Goal: Task Accomplishment & Management: Manage account settings

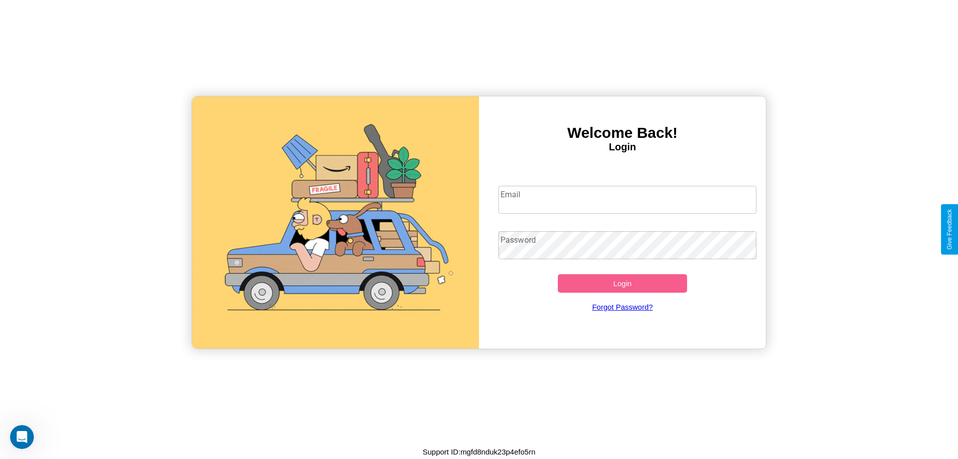
click at [627, 199] on input "Email" at bounding box center [627, 200] width 258 height 28
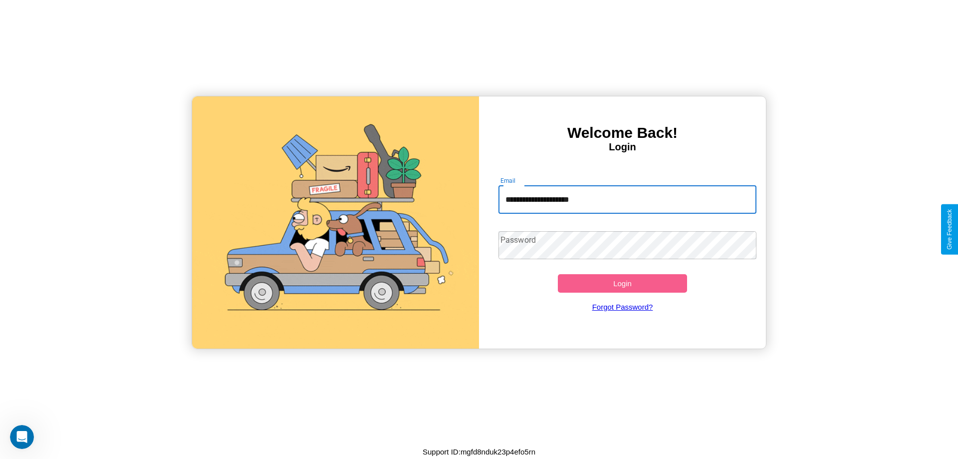
type input "**********"
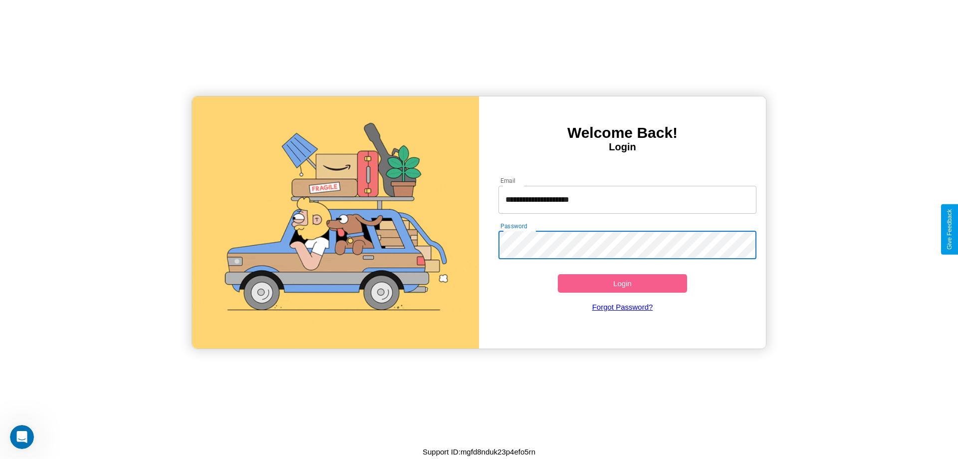
click at [622, 283] on button "Login" at bounding box center [622, 283] width 129 height 18
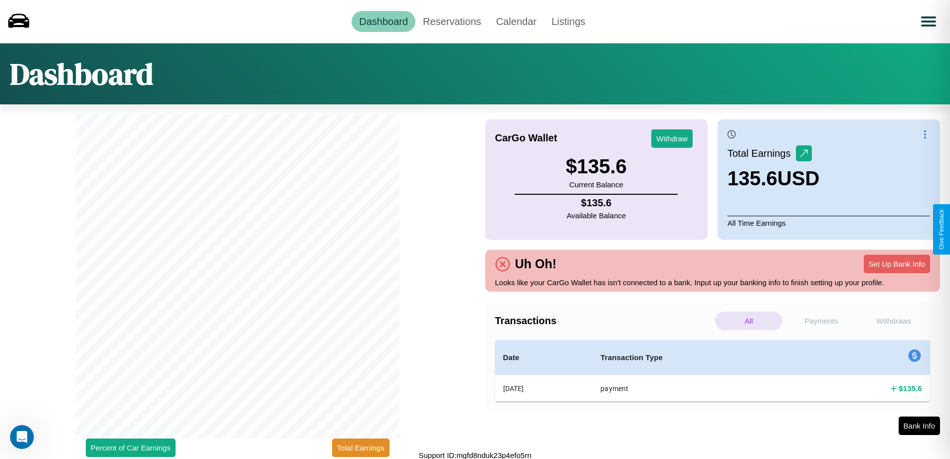
click at [894, 320] on p "Withdraws" at bounding box center [894, 320] width 67 height 18
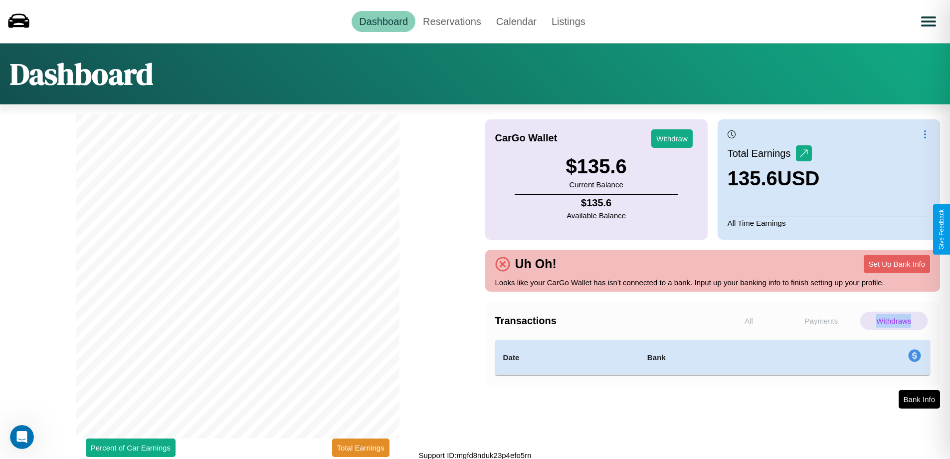
click at [894, 320] on p "Withdraws" at bounding box center [894, 320] width 67 height 18
click at [672, 138] on button "Withdraw" at bounding box center [672, 138] width 41 height 18
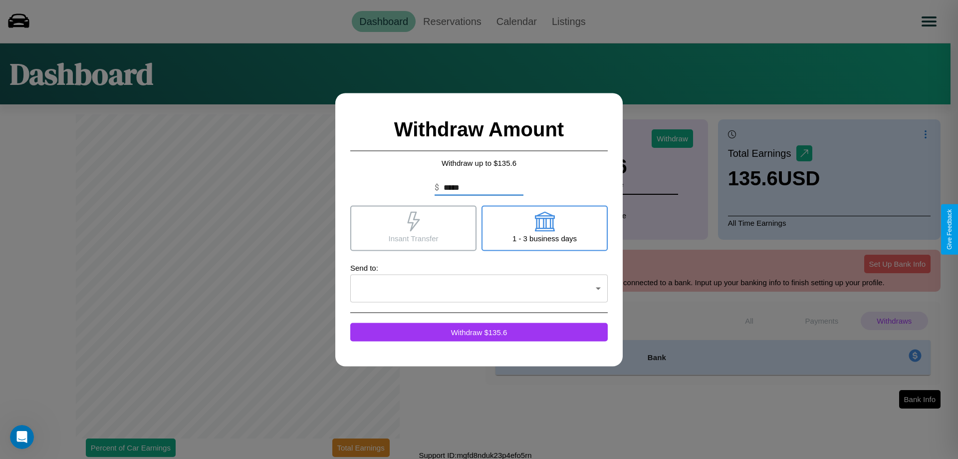
click at [544, 228] on icon at bounding box center [544, 221] width 20 height 20
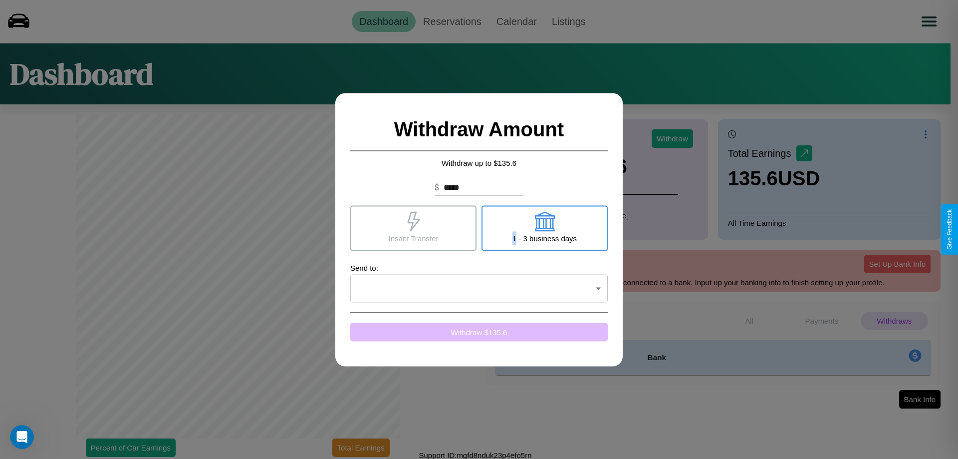
click at [479, 331] on button "Withdraw $ 135.6" at bounding box center [478, 331] width 257 height 18
